Goal: Information Seeking & Learning: Learn about a topic

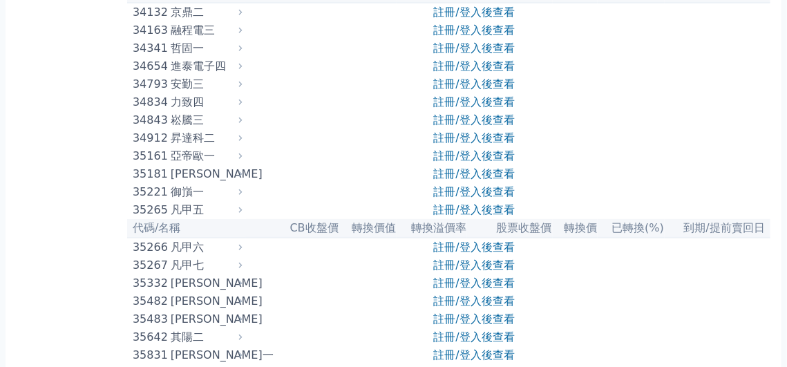
scroll to position [2512, 0]
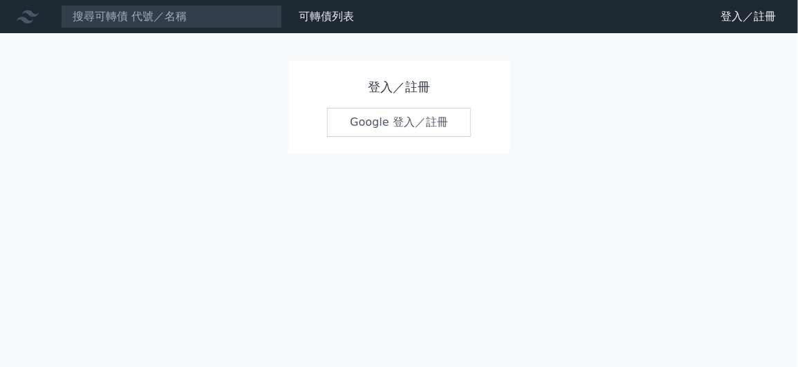
click at [388, 124] on link "Google 登入／註冊" at bounding box center [399, 122] width 144 height 29
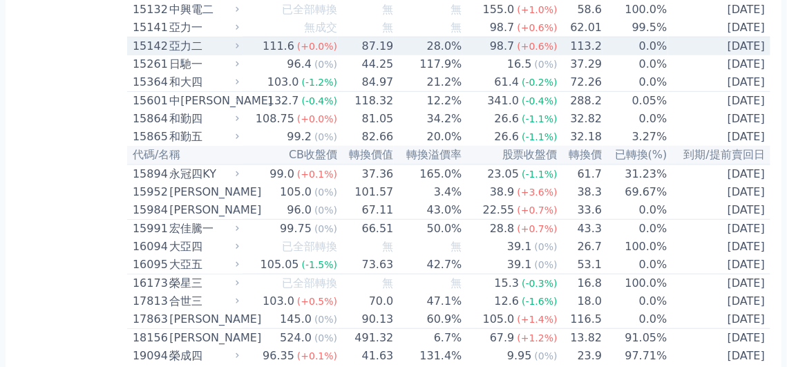
scroll to position [460, 0]
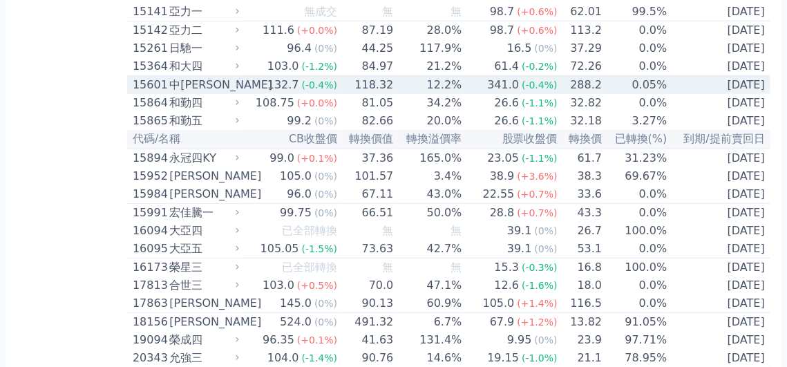
click at [158, 93] on div "15601" at bounding box center [149, 85] width 33 height 17
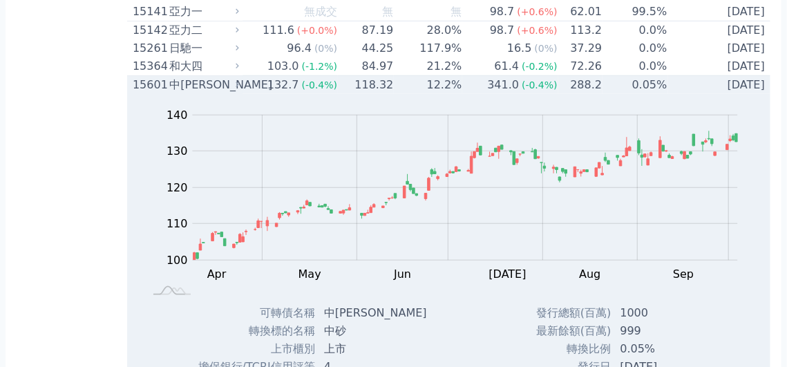
click at [136, 93] on div "15601" at bounding box center [149, 85] width 33 height 17
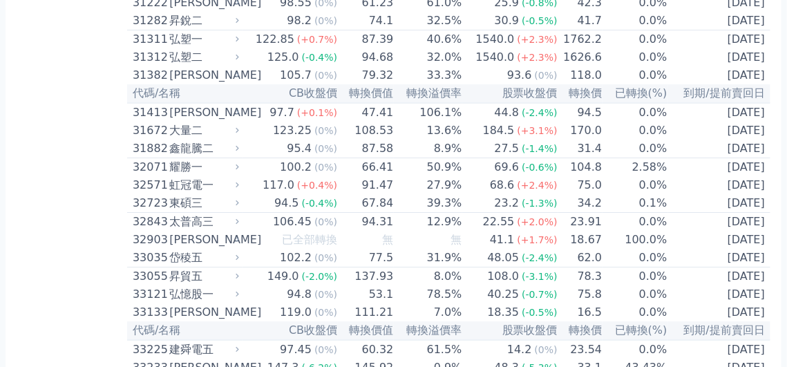
scroll to position [2396, 0]
